Goal: Task Accomplishment & Management: Manage account settings

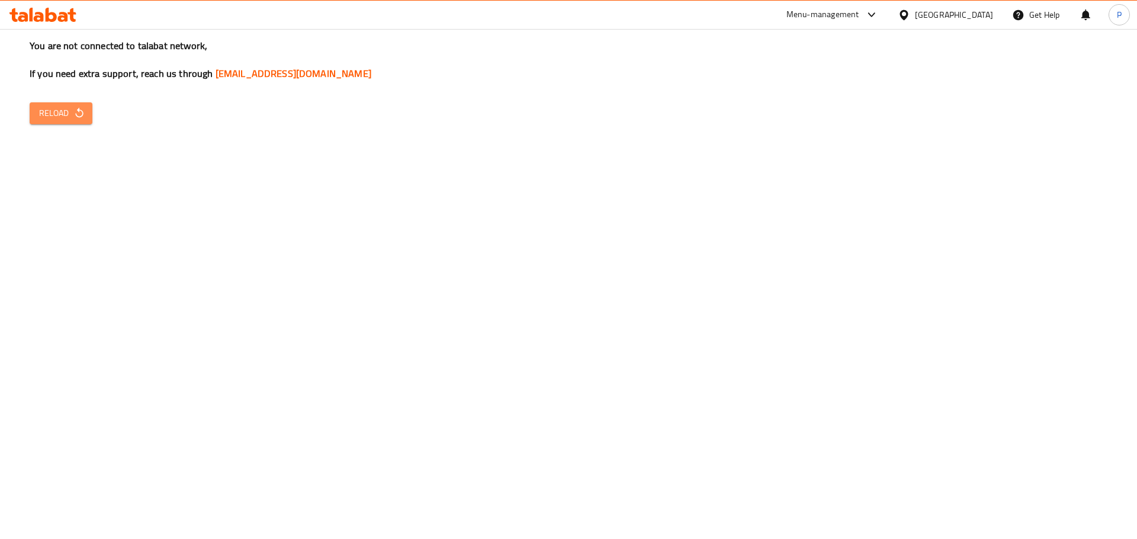
click at [69, 111] on span "Reload" at bounding box center [61, 113] width 44 height 15
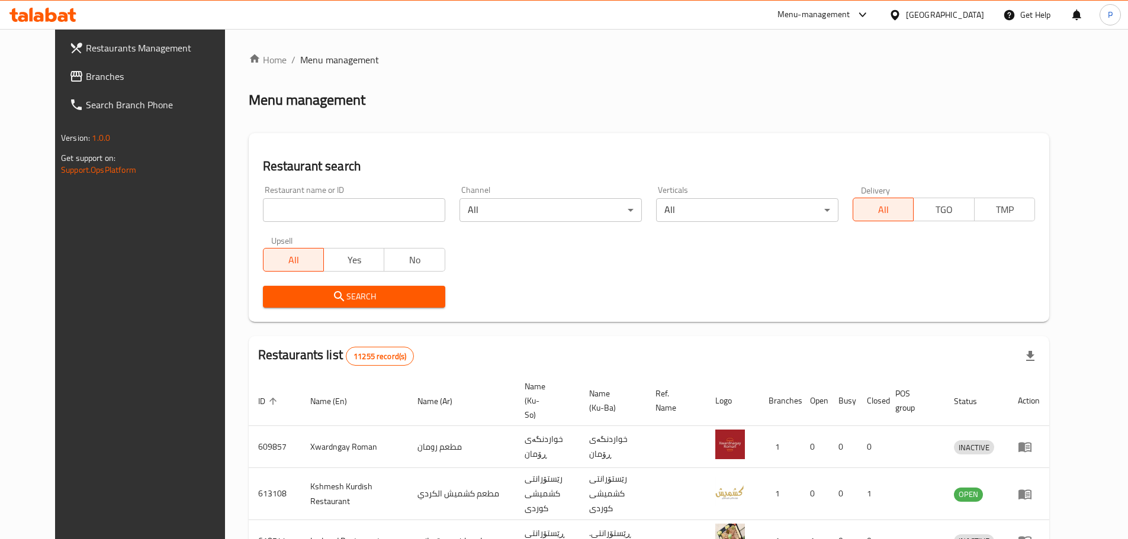
click at [292, 211] on input "search" at bounding box center [354, 210] width 182 height 24
type input "f"
type input "de fermo"
click button "Search" at bounding box center [354, 297] width 182 height 22
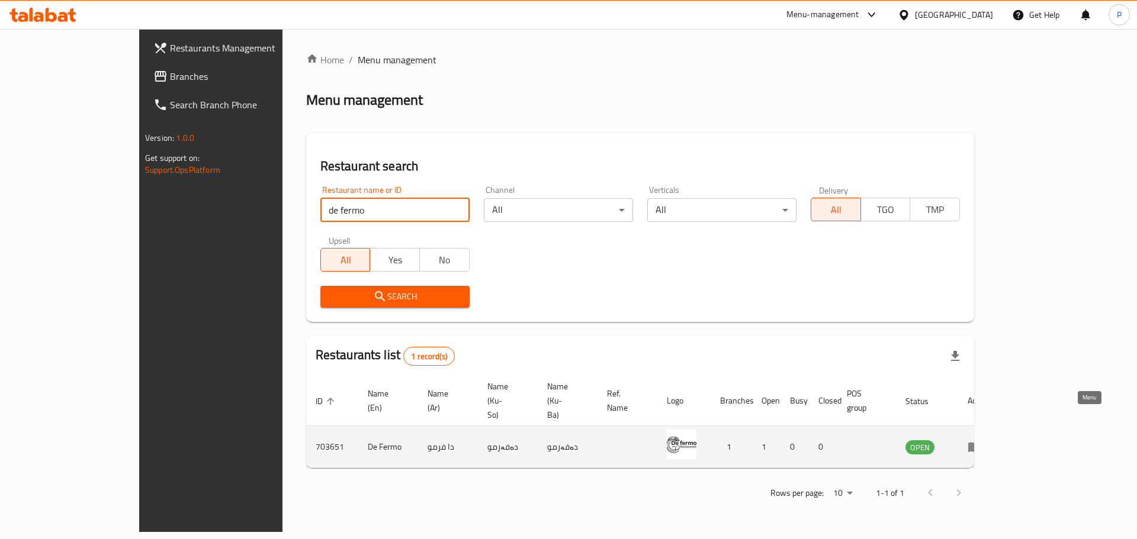
click at [981, 443] on icon "enhanced table" at bounding box center [974, 448] width 13 height 10
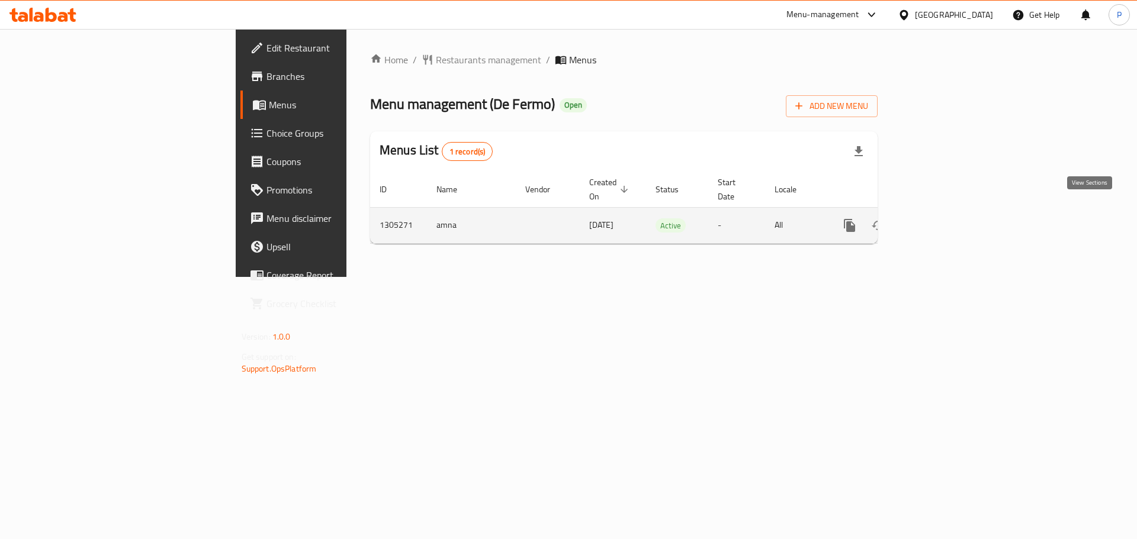
click at [942, 218] on icon "enhanced table" at bounding box center [935, 225] width 14 height 14
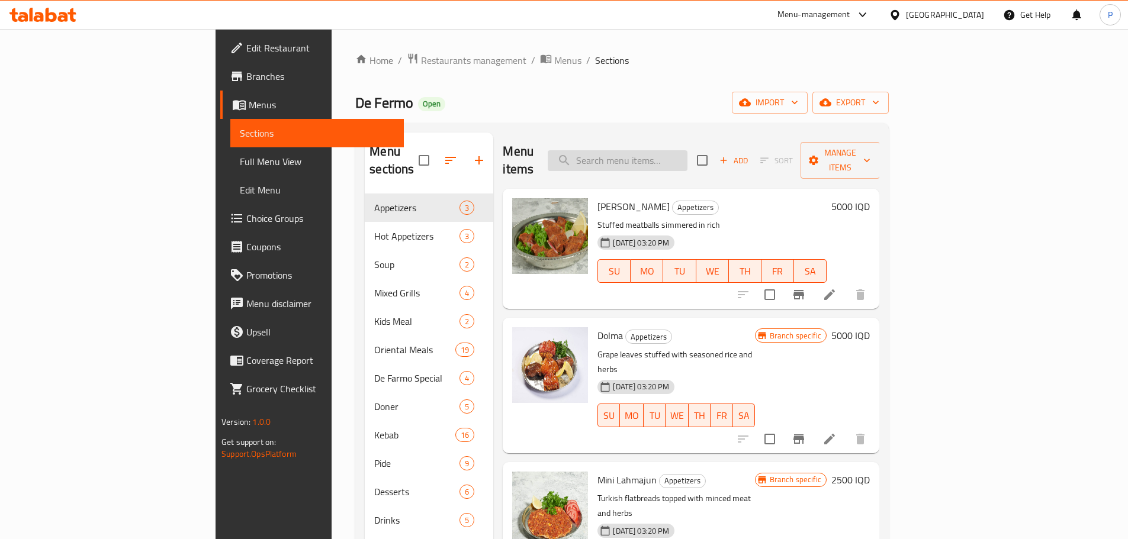
click at [680, 150] on input "search" at bounding box center [618, 160] width 140 height 21
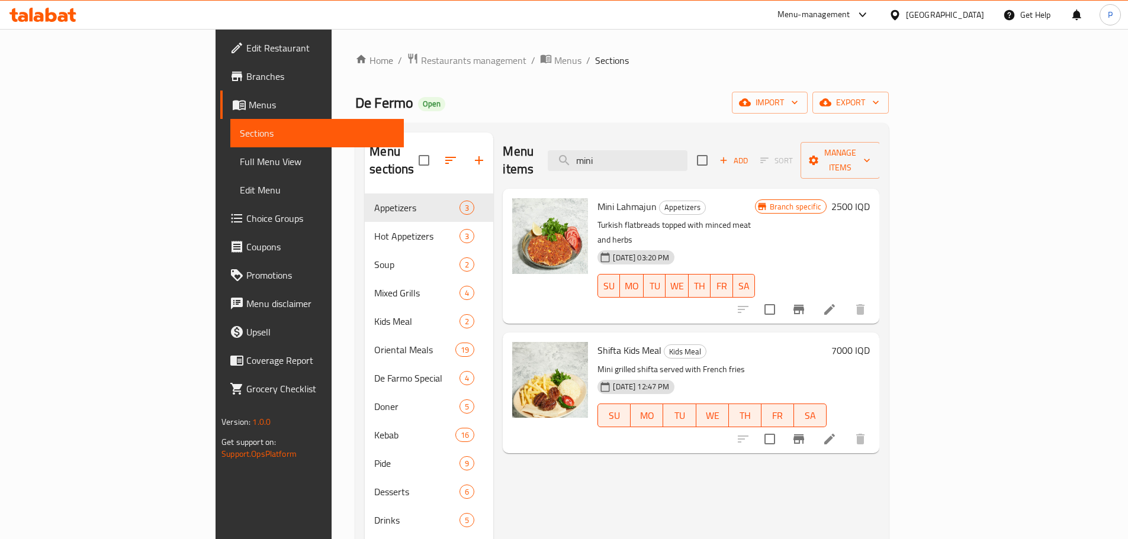
type input "mini"
click at [813, 295] on button "Branch-specific-item" at bounding box center [799, 309] width 28 height 28
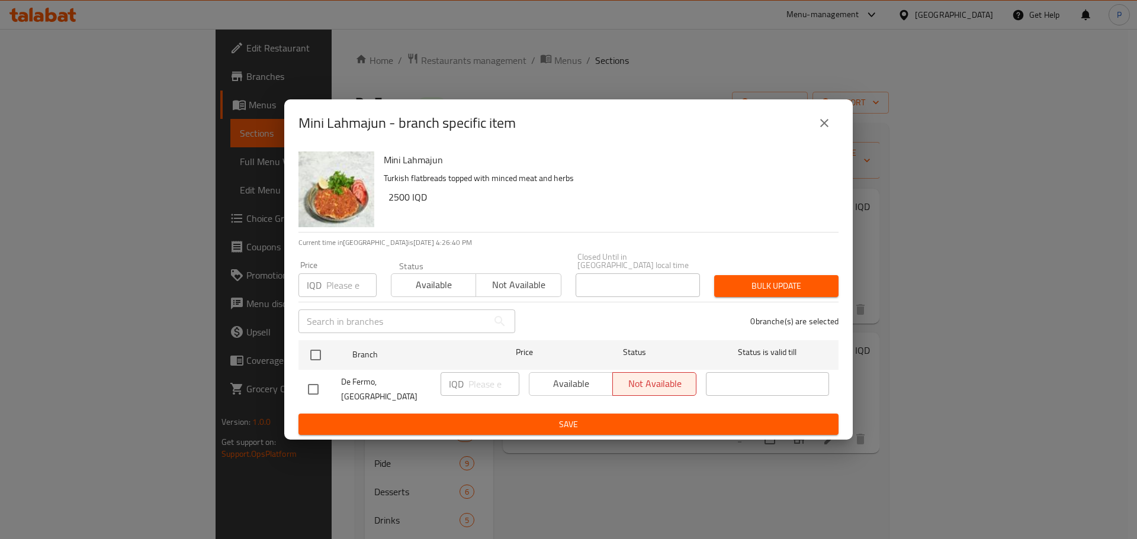
click at [312, 385] on input "checkbox" at bounding box center [313, 389] width 25 height 25
checkbox input "true"
click at [484, 393] on input "number" at bounding box center [493, 384] width 51 height 24
type input "2000"
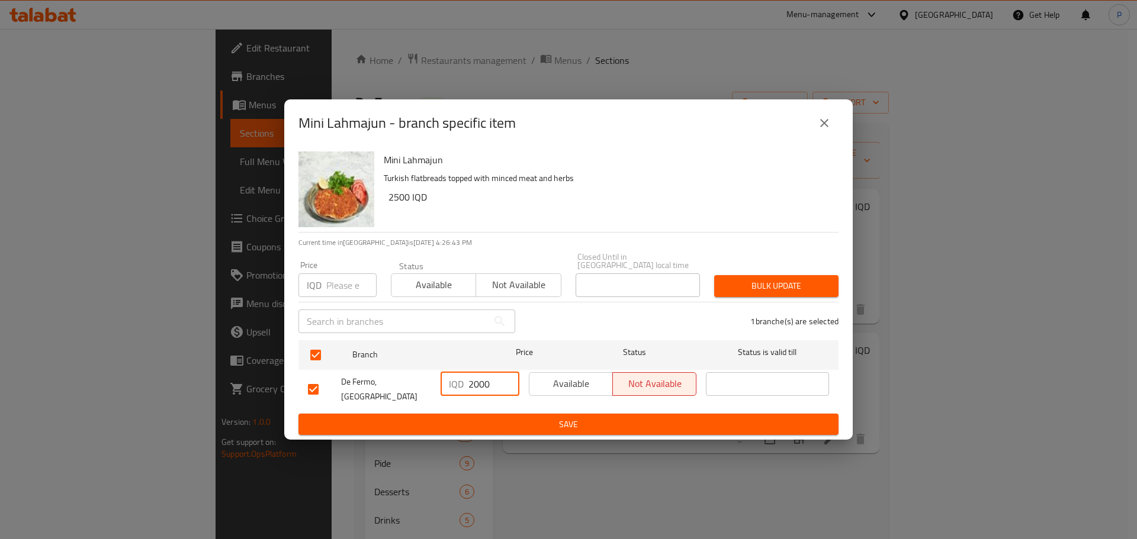
click at [495, 417] on span "Save" at bounding box center [568, 424] width 521 height 15
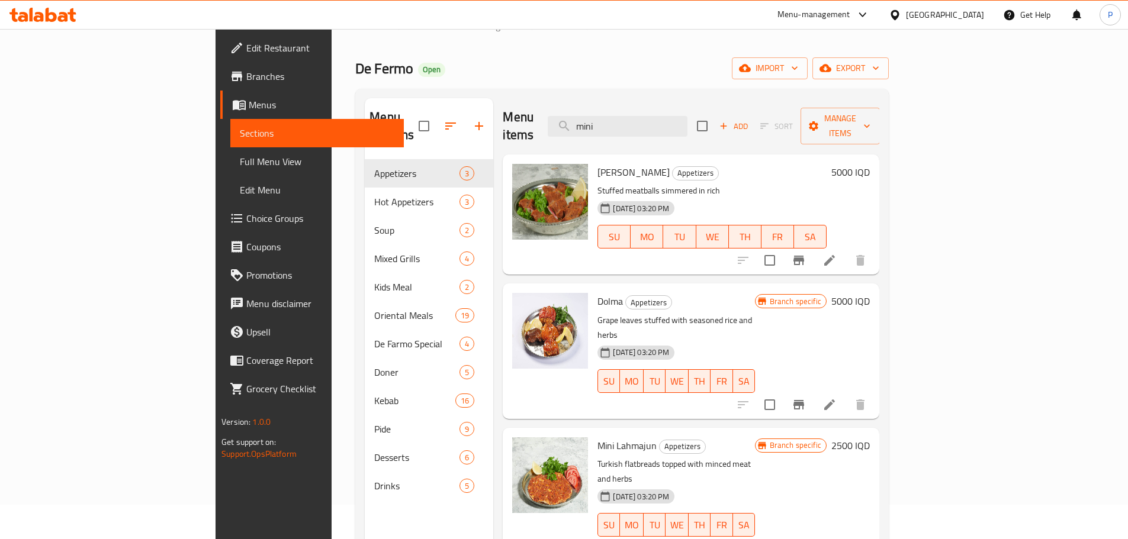
scroll to position [166, 0]
